Goal: Task Accomplishment & Management: Complete application form

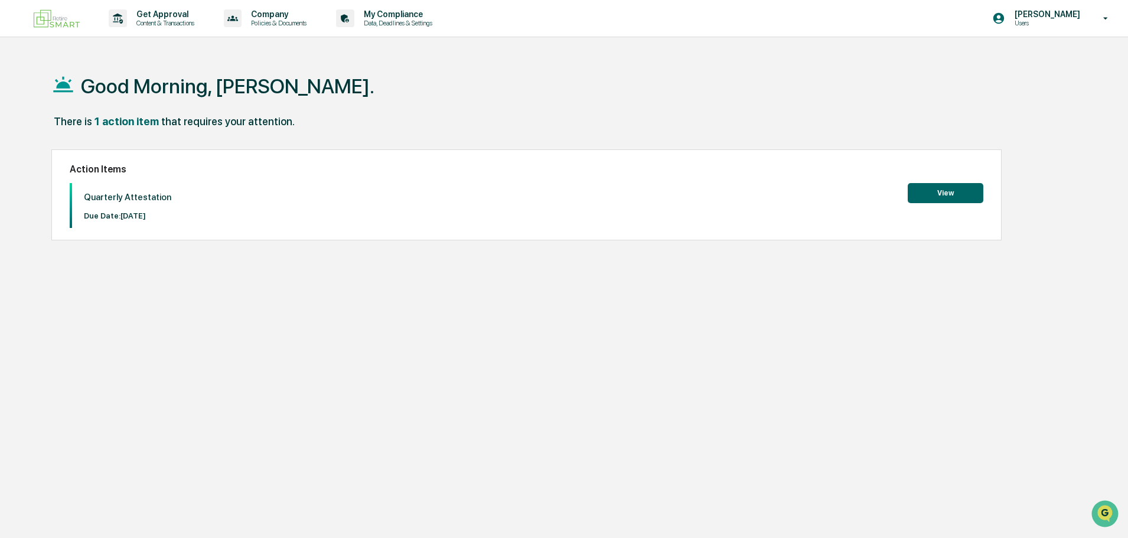
click at [955, 187] on button "View" at bounding box center [946, 193] width 76 height 20
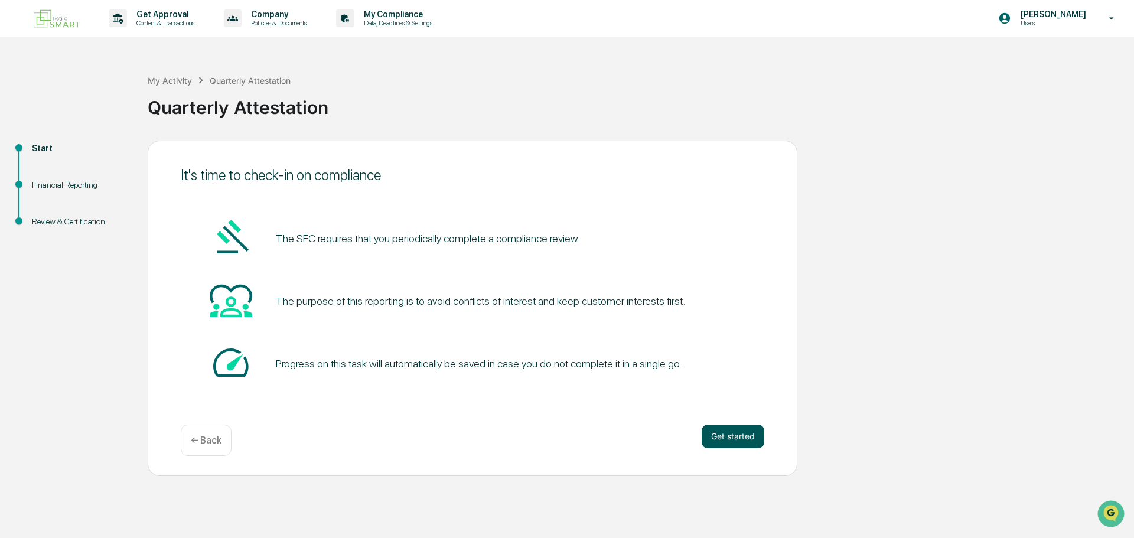
click at [729, 426] on button "Get started" at bounding box center [733, 437] width 63 height 24
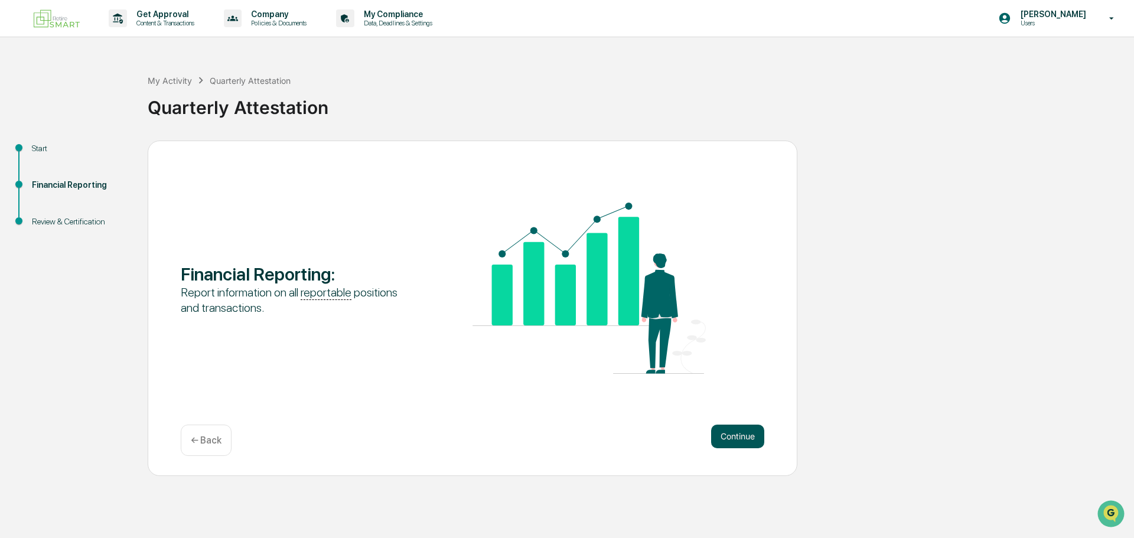
click at [746, 438] on button "Continue" at bounding box center [737, 437] width 53 height 24
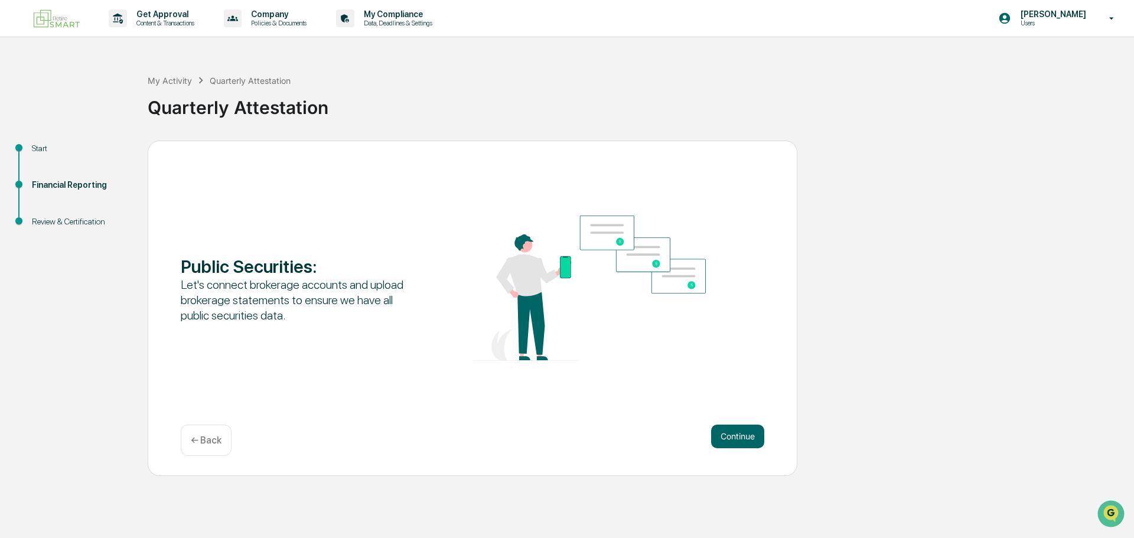
click at [746, 438] on button "Continue" at bounding box center [737, 437] width 53 height 24
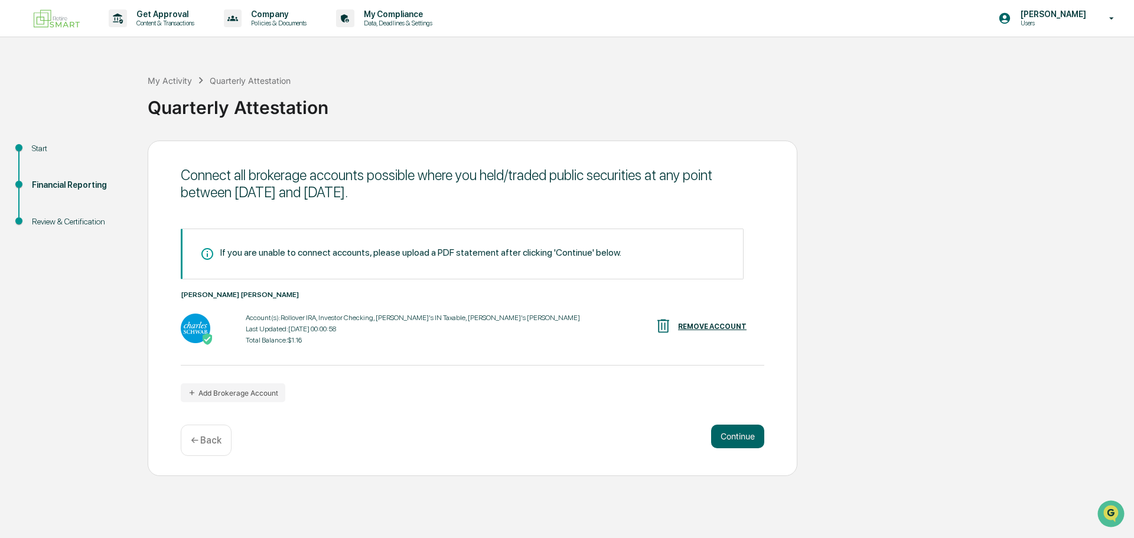
click at [746, 438] on button "Continue" at bounding box center [737, 437] width 53 height 24
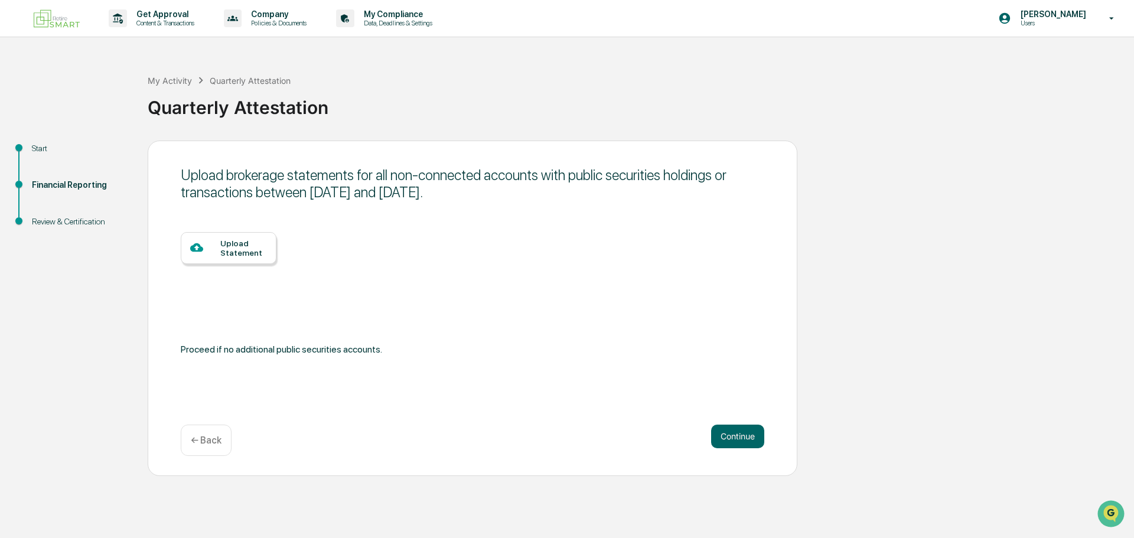
click at [746, 438] on button "Continue" at bounding box center [737, 437] width 53 height 24
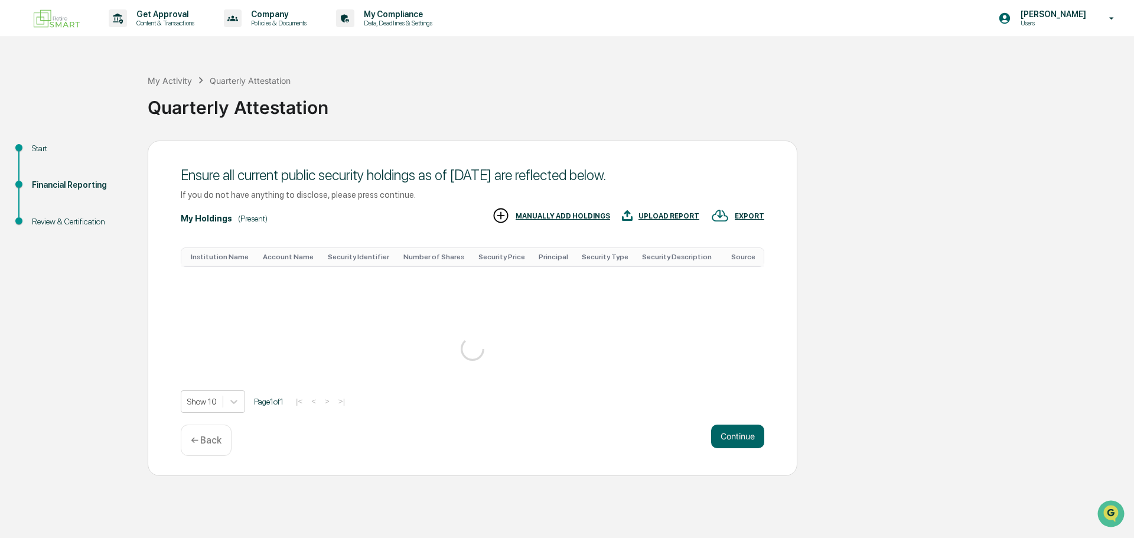
click at [746, 438] on button "Continue" at bounding box center [737, 437] width 53 height 24
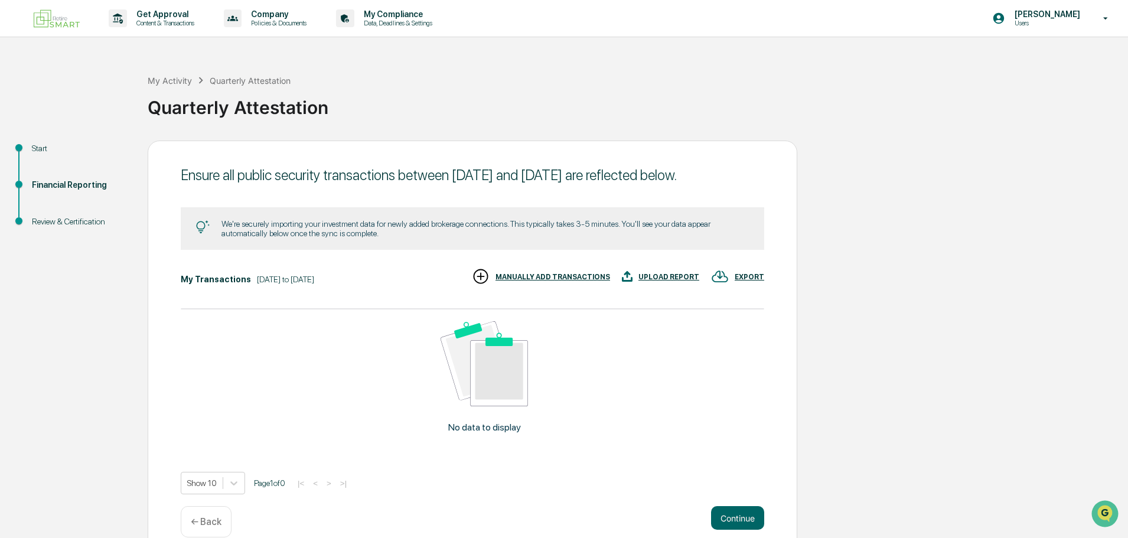
click at [746, 438] on div "No data to display" at bounding box center [484, 381] width 607 height 145
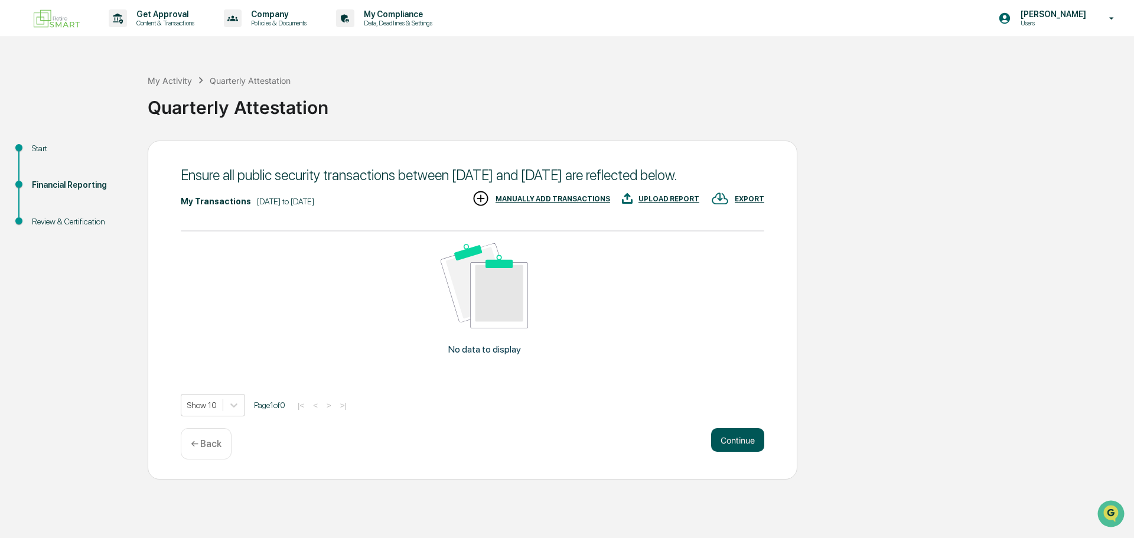
click at [751, 452] on button "Continue" at bounding box center [737, 440] width 53 height 24
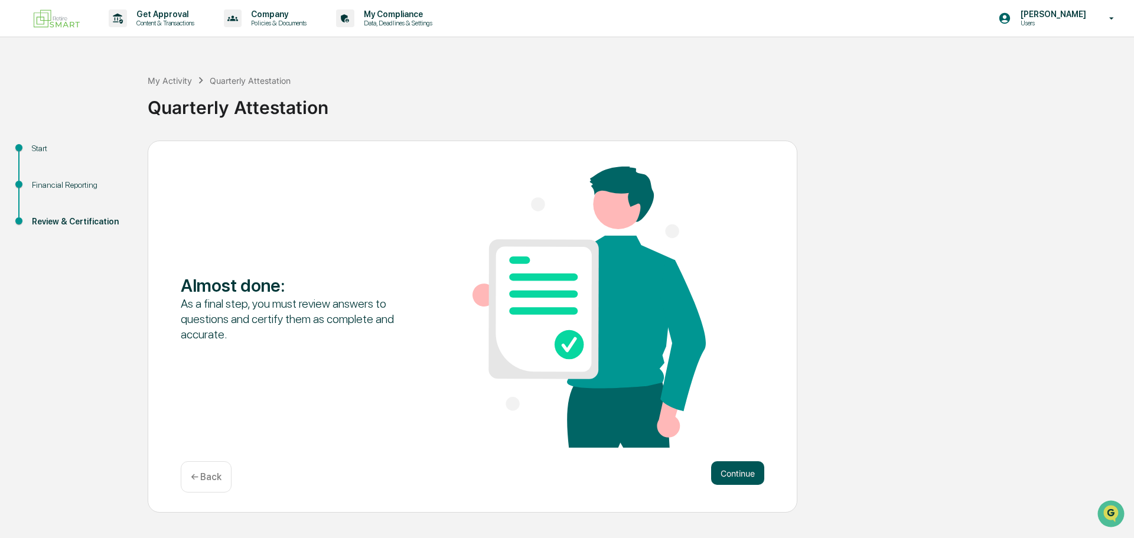
click at [753, 472] on button "Continue" at bounding box center [737, 473] width 53 height 24
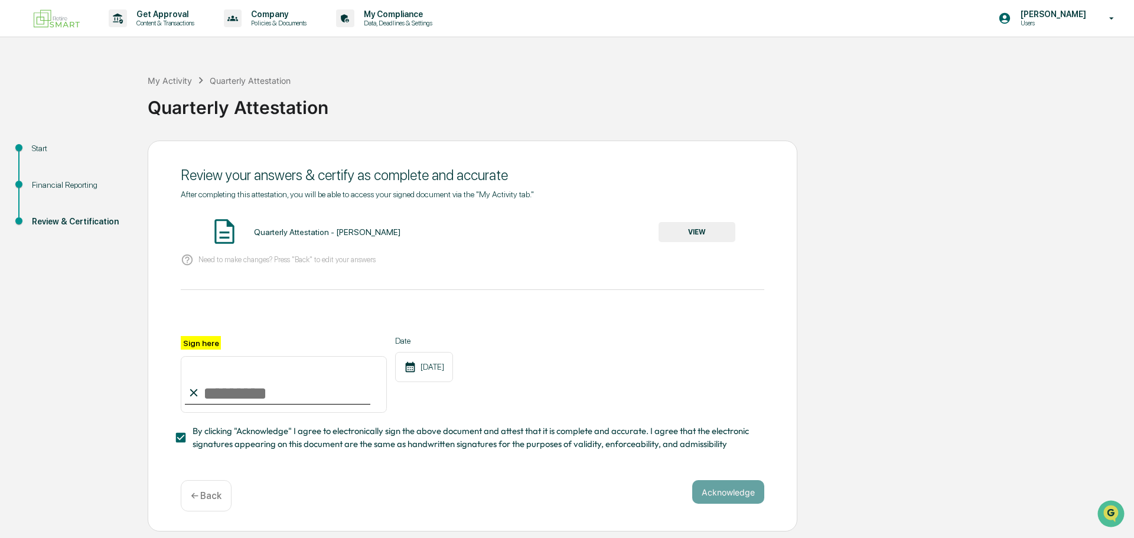
click at [229, 390] on input "Sign here" at bounding box center [284, 384] width 206 height 57
type input "**********"
click at [723, 499] on button "Acknowledge" at bounding box center [728, 492] width 72 height 24
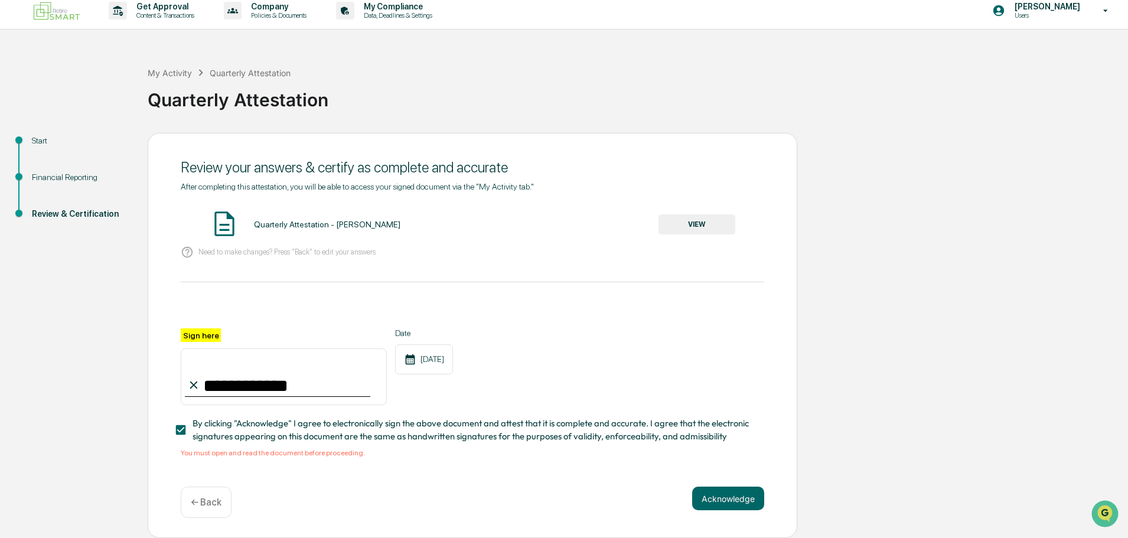
scroll to position [11, 0]
click at [226, 418] on span "By clicking "Acknowledge" I agree to electronically sign the above document and…" at bounding box center [474, 430] width 562 height 27
click at [226, 426] on span "By clicking "Acknowledge" I agree to electronically sign the above document and…" at bounding box center [474, 430] width 562 height 27
click at [201, 424] on span "By clicking "Acknowledge" I agree to electronically sign the above document and…" at bounding box center [474, 430] width 562 height 27
click at [362, 224] on div "Quarterly Attestation - [PERSON_NAME]" at bounding box center [327, 224] width 146 height 9
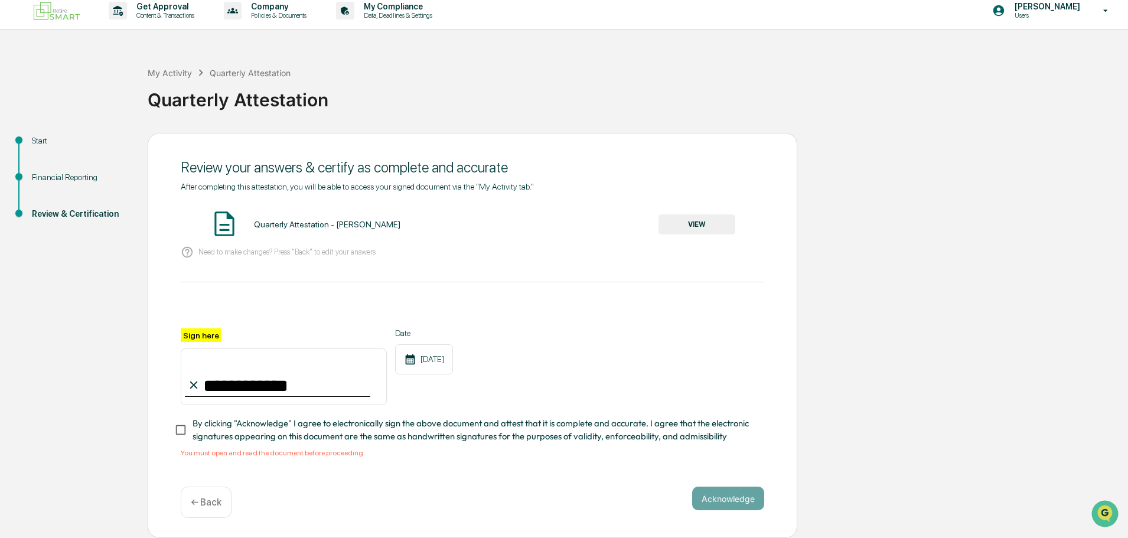
click at [703, 224] on button "VIEW" at bounding box center [696, 224] width 77 height 20
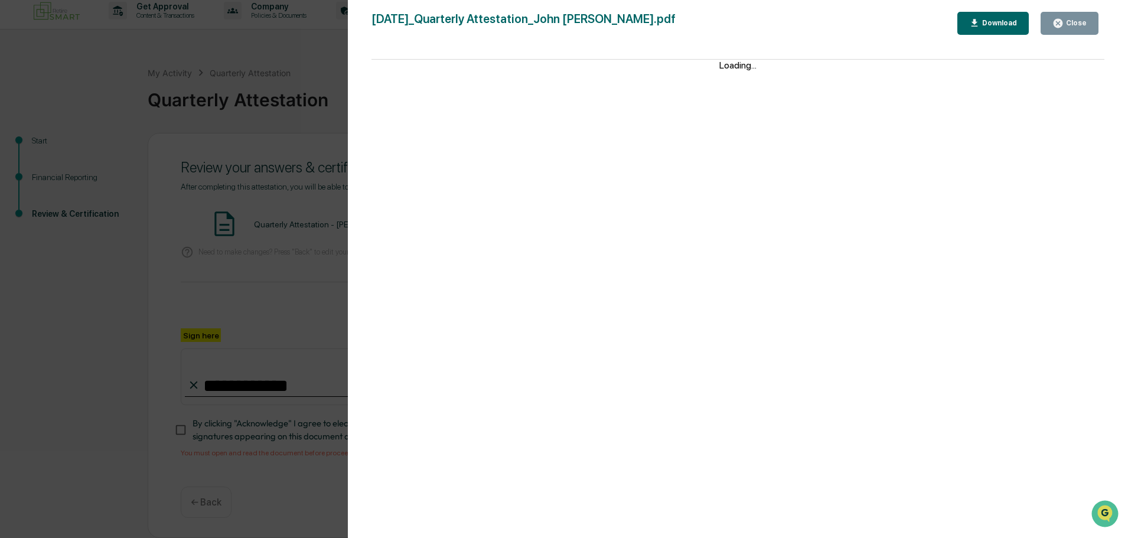
click at [1082, 25] on div "Close" at bounding box center [1075, 23] width 23 height 8
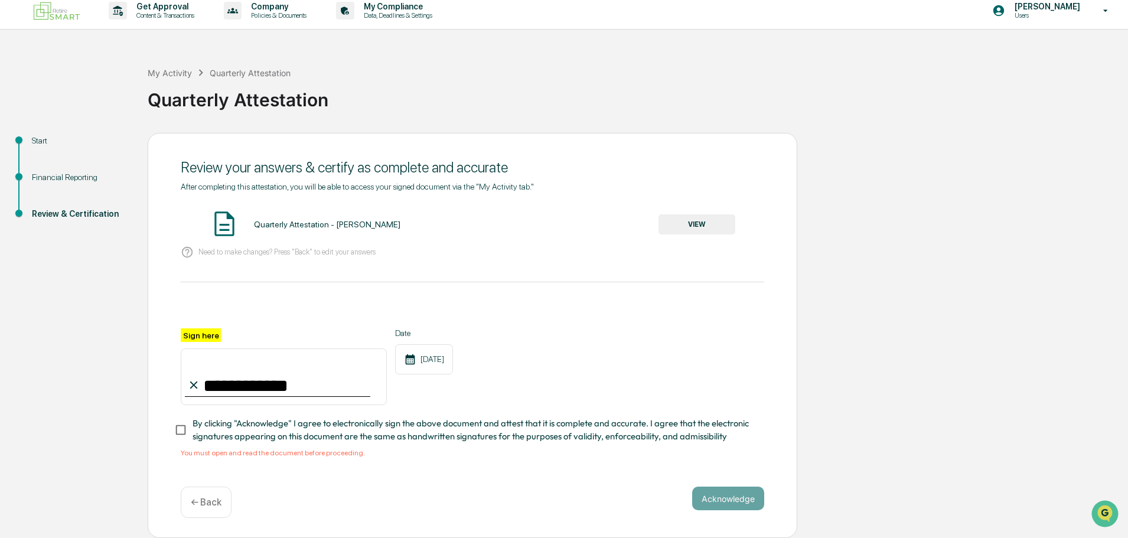
click at [766, 380] on div "**********" at bounding box center [473, 336] width 650 height 406
click at [725, 504] on button "Acknowledge" at bounding box center [728, 499] width 72 height 24
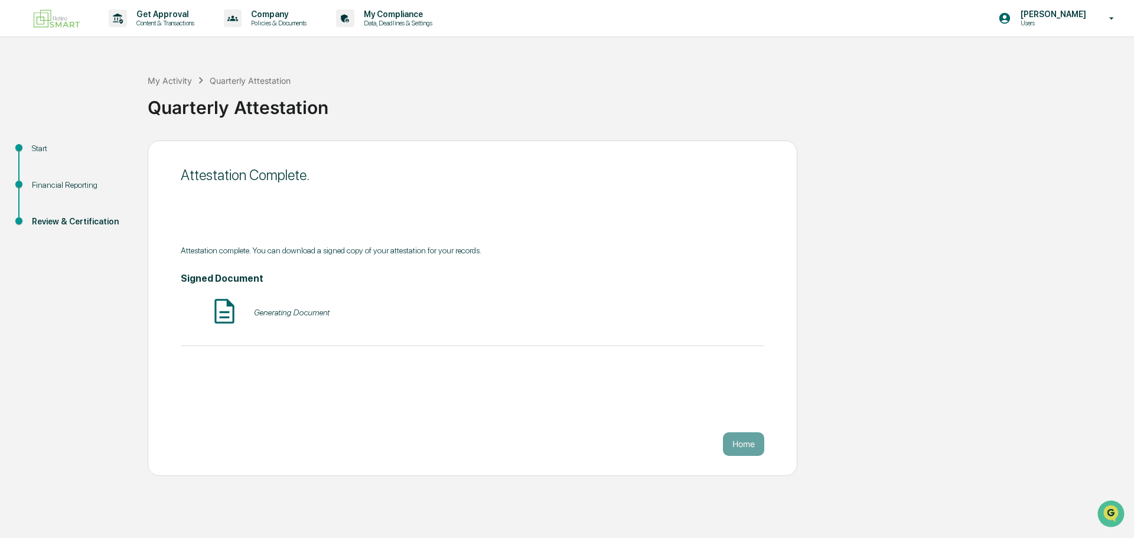
click at [319, 312] on div "Generating Document" at bounding box center [292, 312] width 76 height 9
click at [708, 307] on button "VIEW" at bounding box center [696, 312] width 77 height 20
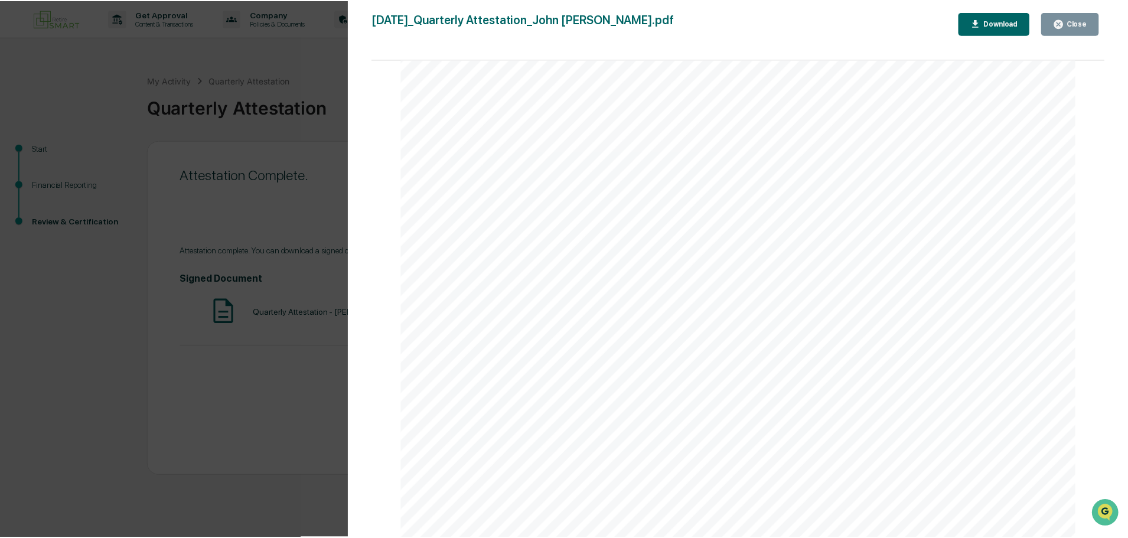
scroll to position [3241, 0]
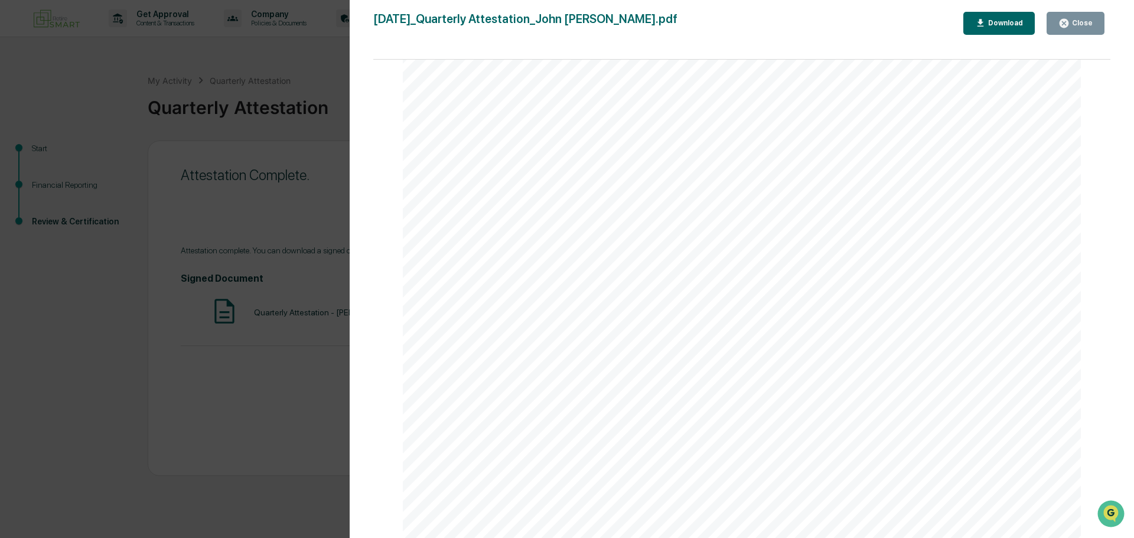
click at [1064, 18] on button "Close" at bounding box center [1075, 23] width 58 height 23
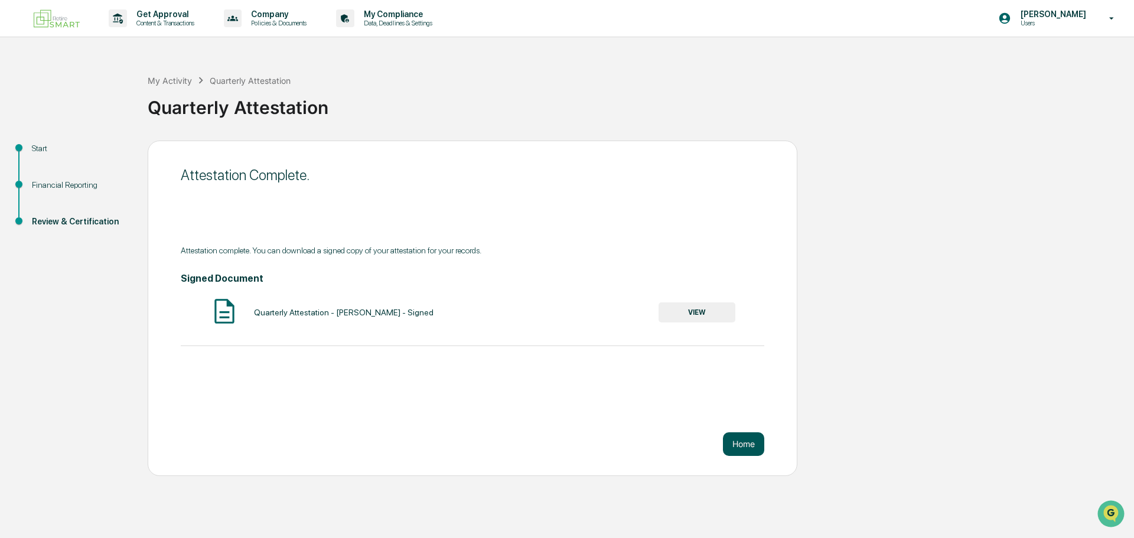
click at [744, 445] on button "Home" at bounding box center [743, 444] width 41 height 24
